Goal: Task Accomplishment & Management: Complete application form

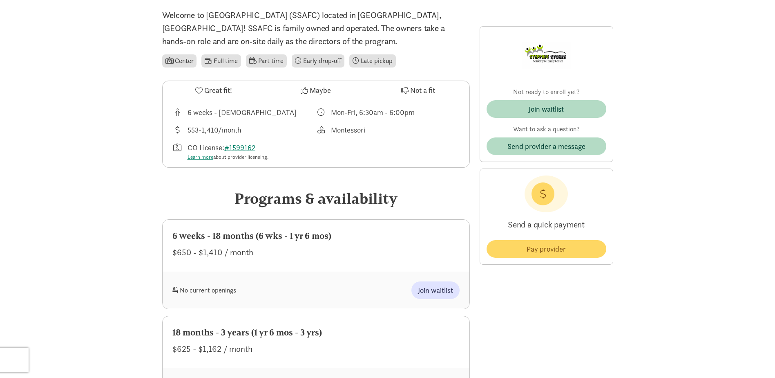
scroll to position [204, 0]
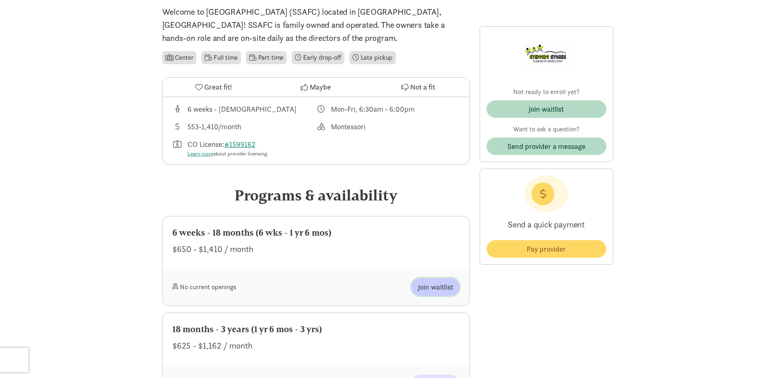
click at [427, 290] on span "Join waitlist" at bounding box center [435, 286] width 35 height 11
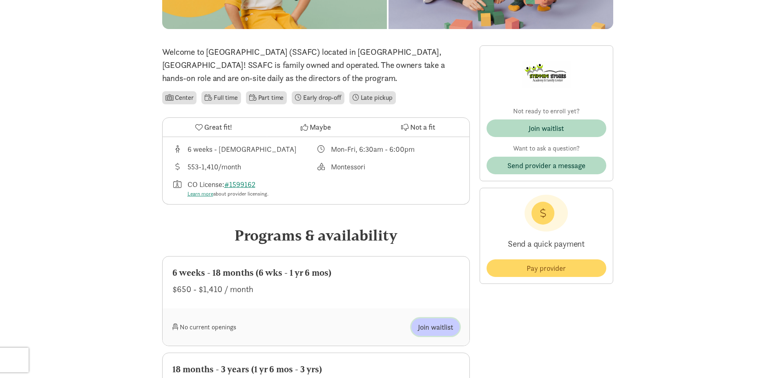
scroll to position [163, 0]
click at [432, 327] on span "Join waitlist" at bounding box center [435, 327] width 35 height 11
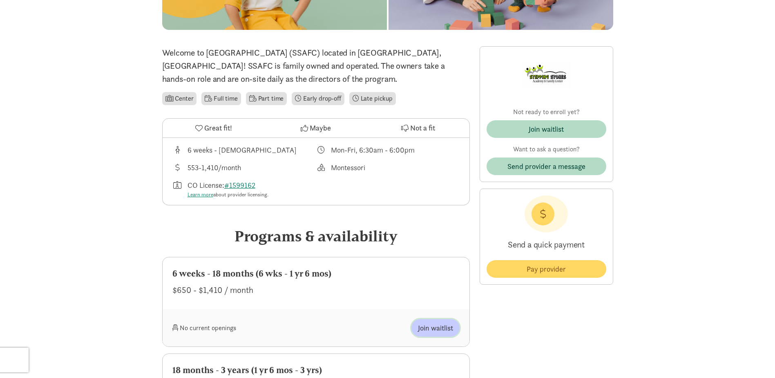
click at [432, 327] on span "Join waitlist" at bounding box center [435, 327] width 35 height 11
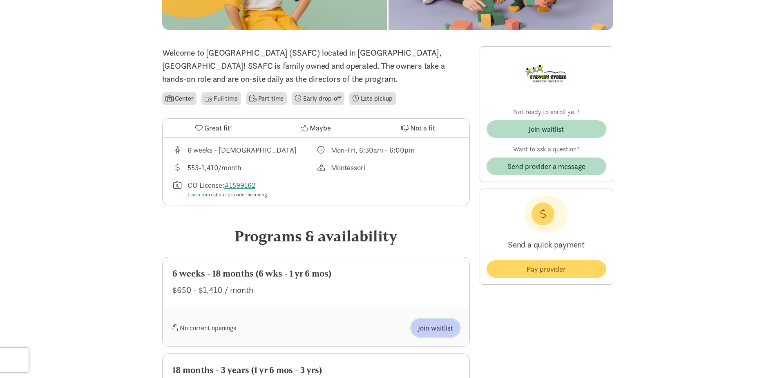
click at [432, 327] on span "Join waitlist" at bounding box center [435, 327] width 35 height 11
click at [432, 326] on span "Join waitlist" at bounding box center [435, 327] width 35 height 11
click at [433, 326] on span "Join waitlist" at bounding box center [435, 327] width 35 height 11
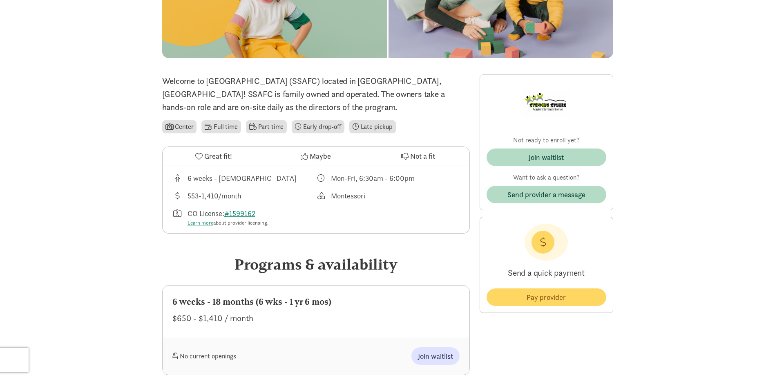
scroll to position [123, 0]
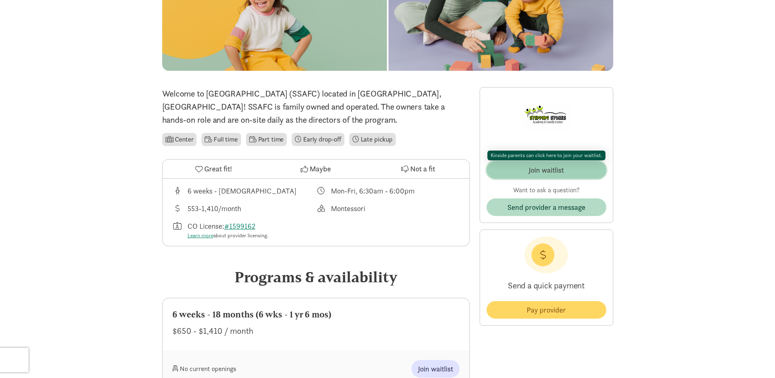
click at [531, 166] on div "Join waitlist" at bounding box center [546, 169] width 35 height 11
click at [543, 169] on div "Join waitlist" at bounding box center [546, 169] width 35 height 11
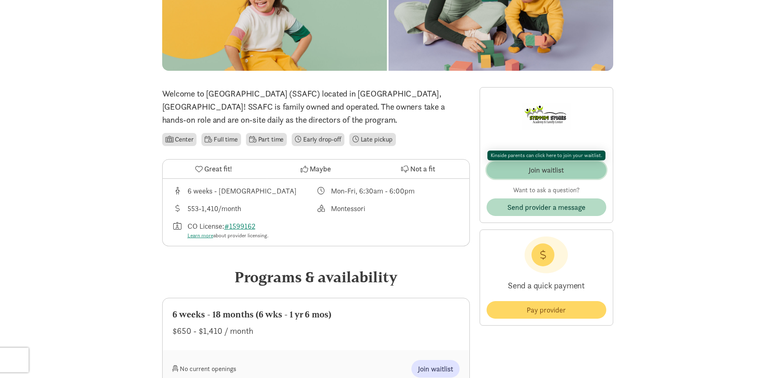
click at [543, 169] on div "Join waitlist" at bounding box center [546, 169] width 35 height 11
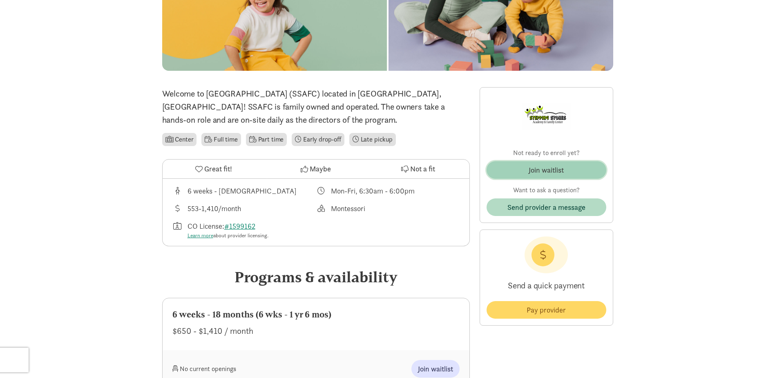
click at [543, 169] on div "Join waitlist" at bounding box center [546, 169] width 35 height 11
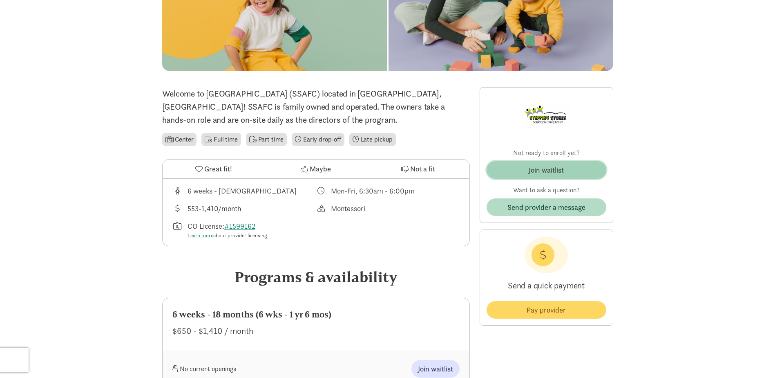
click at [543, 169] on div "Join waitlist" at bounding box center [546, 169] width 35 height 11
click at [544, 169] on div "Join waitlist" at bounding box center [546, 169] width 35 height 11
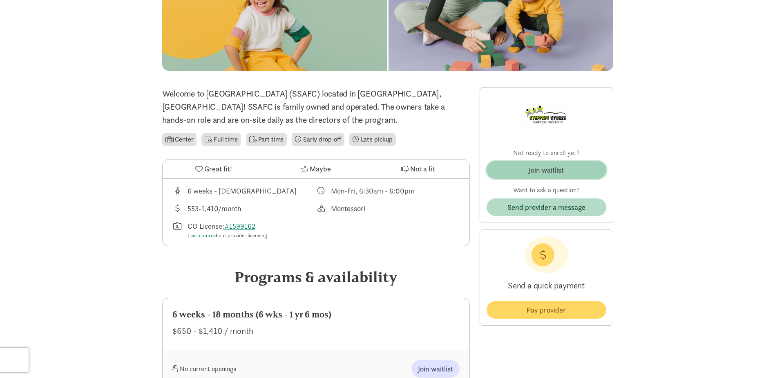
click at [544, 169] on div "Join waitlist" at bounding box center [546, 169] width 35 height 11
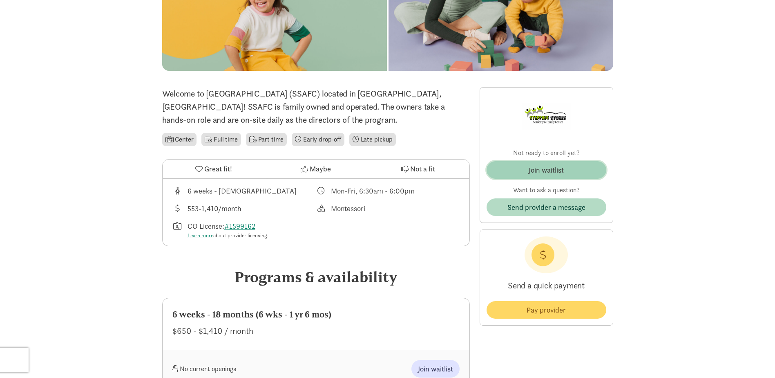
click at [544, 169] on div "Join waitlist" at bounding box center [546, 169] width 35 height 11
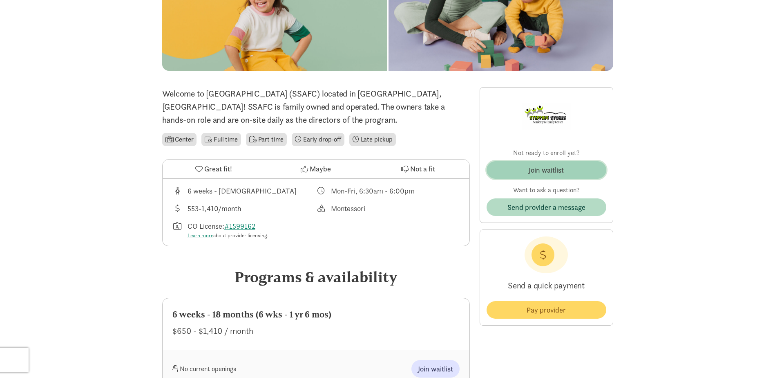
click at [544, 169] on div "Join waitlist" at bounding box center [546, 169] width 35 height 11
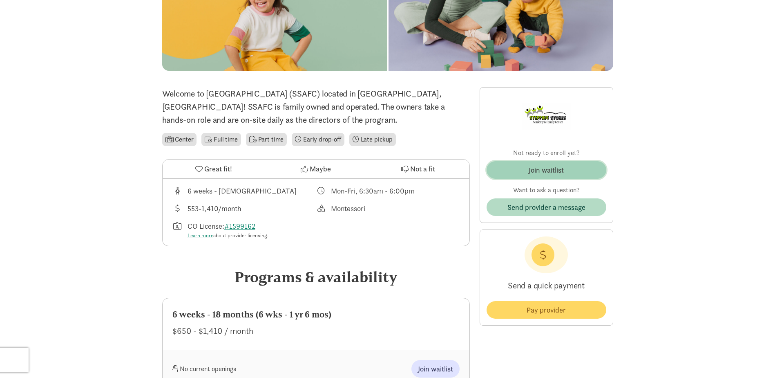
click at [544, 169] on div "Join waitlist" at bounding box center [546, 169] width 35 height 11
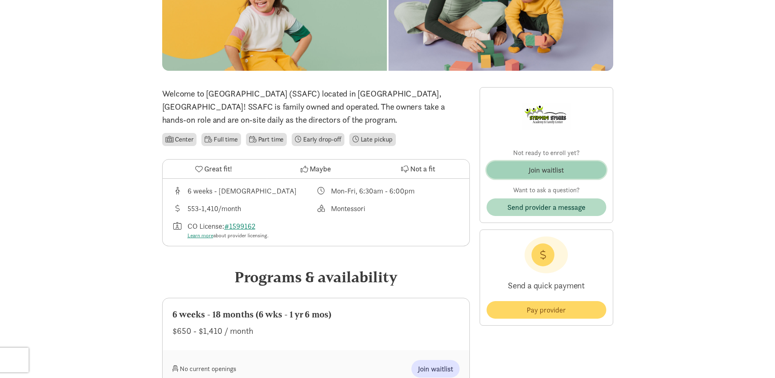
click at [544, 169] on div "Join waitlist" at bounding box center [546, 169] width 35 height 11
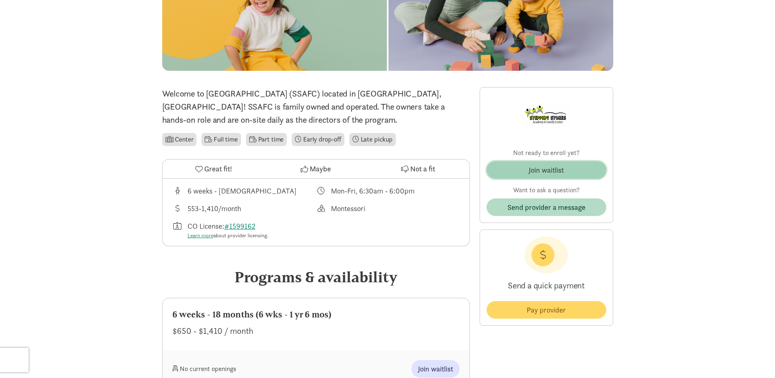
click at [544, 169] on div "Join waitlist" at bounding box center [546, 169] width 35 height 11
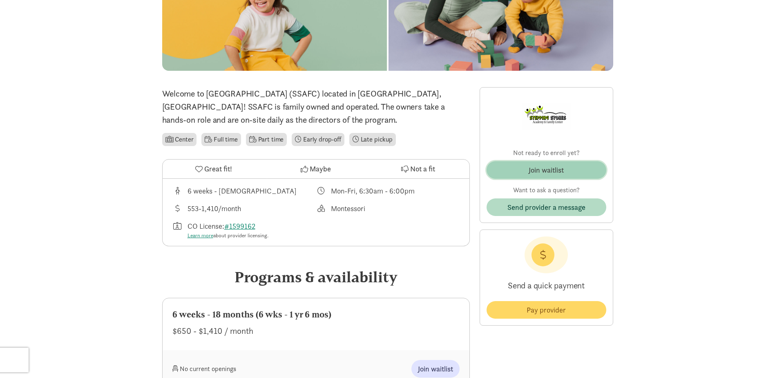
click at [544, 169] on div "Join waitlist" at bounding box center [546, 169] width 35 height 11
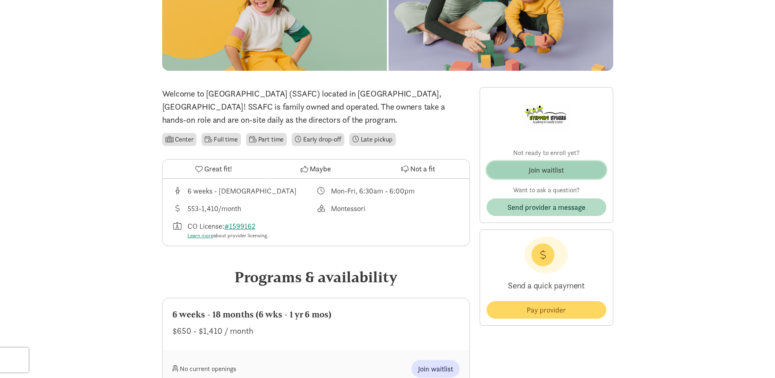
click at [544, 169] on div "Join waitlist" at bounding box center [546, 169] width 35 height 11
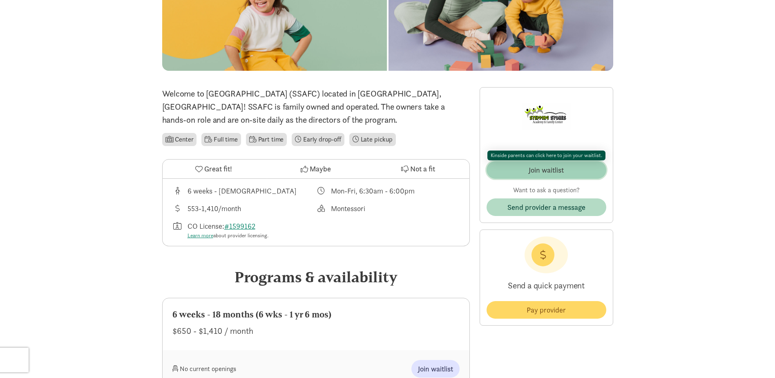
click at [568, 173] on span "Join waitlist" at bounding box center [546, 169] width 107 height 11
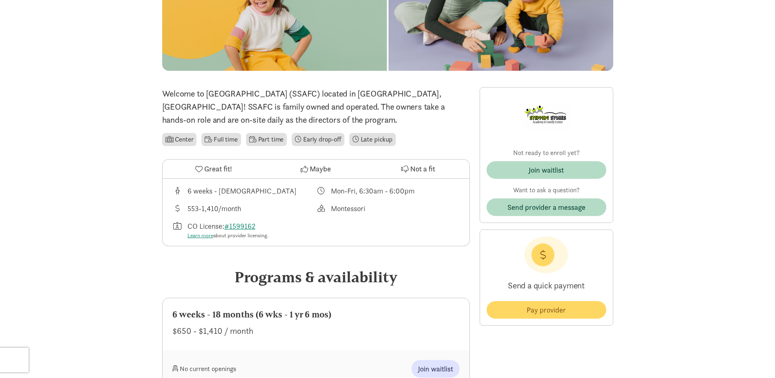
click at [538, 170] on div "Join waitlist" at bounding box center [546, 169] width 35 height 11
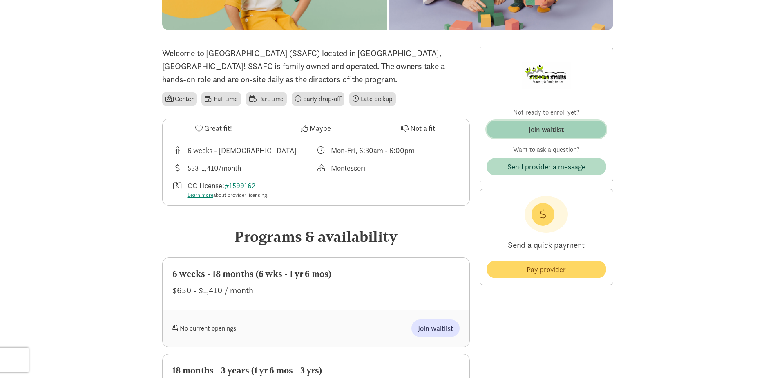
scroll to position [163, 0]
click at [429, 324] on span "Join waitlist" at bounding box center [435, 327] width 35 height 11
click at [436, 326] on span "Join waitlist" at bounding box center [435, 327] width 35 height 11
click at [434, 324] on span "Join waitlist" at bounding box center [435, 327] width 35 height 11
click at [449, 330] on span "Join waitlist" at bounding box center [435, 327] width 35 height 11
